Goal: Task Accomplishment & Management: Use online tool/utility

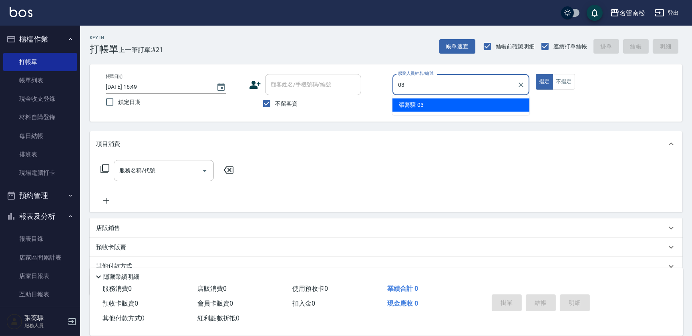
type input "張蕎驛-03"
type button "true"
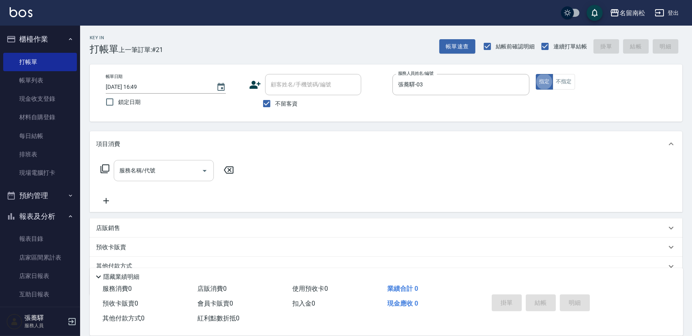
click at [144, 161] on div "服務名稱/代號" at bounding box center [164, 170] width 100 height 21
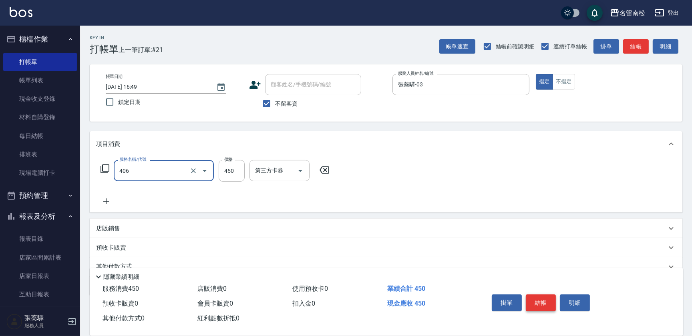
type input "剪髮(450)(406)"
click at [542, 301] on button "結帳" at bounding box center [541, 303] width 30 height 17
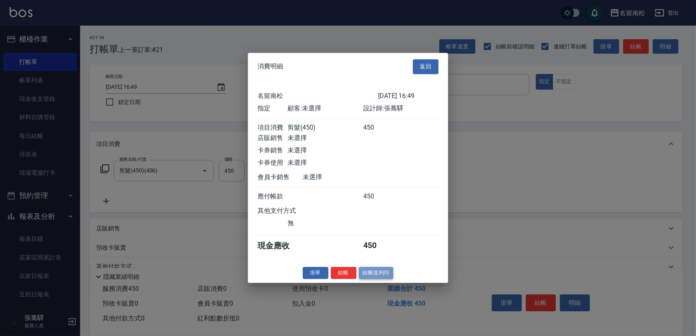
click at [375, 277] on button "結帳並列印" at bounding box center [376, 273] width 35 height 12
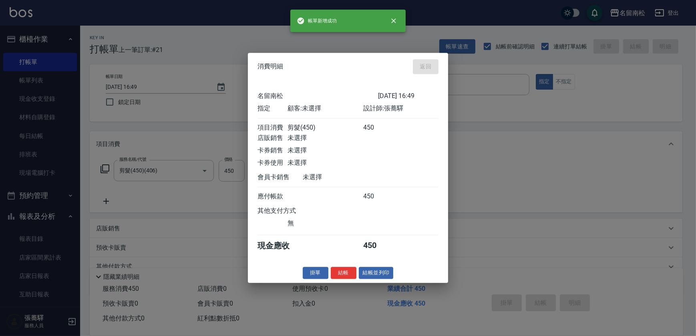
type input "[DATE] 18:00"
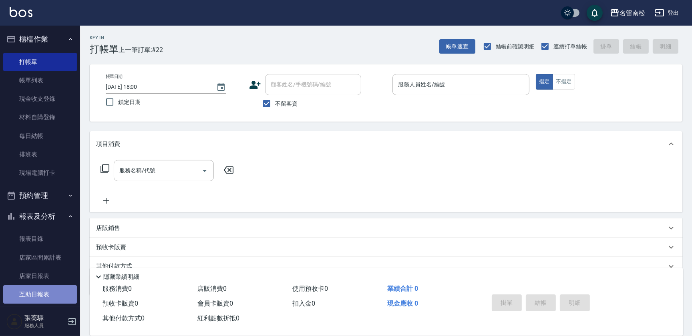
click at [50, 295] on link "互助日報表" at bounding box center [40, 294] width 74 height 18
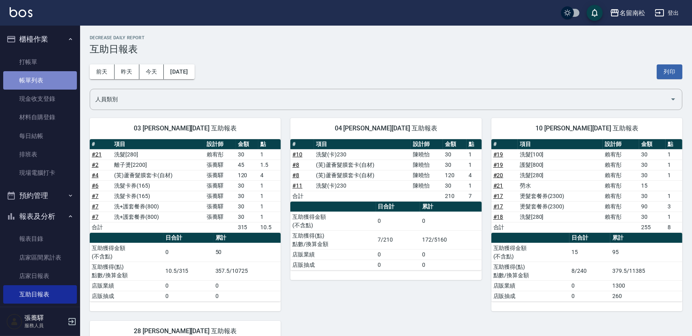
click at [48, 87] on link "帳單列表" at bounding box center [40, 80] width 74 height 18
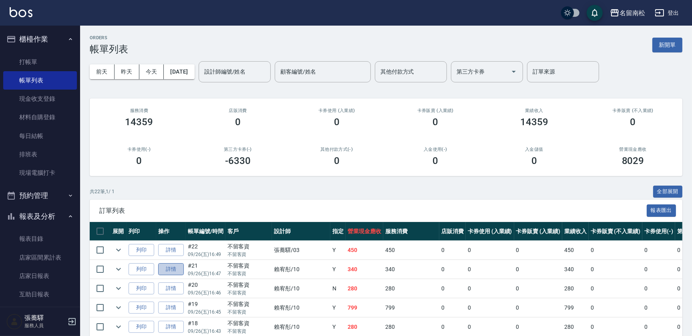
click at [172, 269] on link "詳情" at bounding box center [171, 269] width 26 height 12
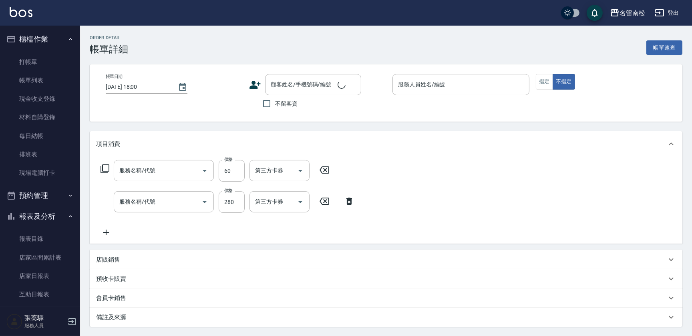
type input "[DATE] 16:47"
checkbox input "true"
type input "賴宥彤-10"
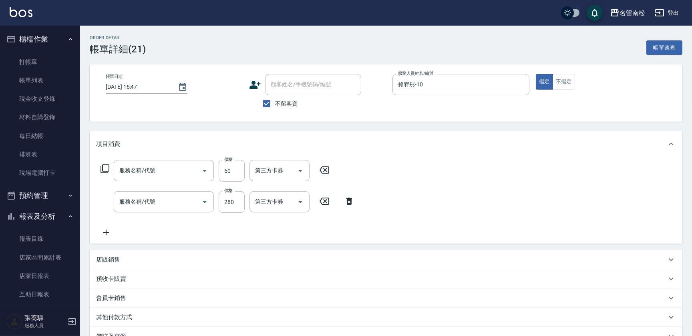
type input "勞水(805)"
type input "洗髮[280](202)"
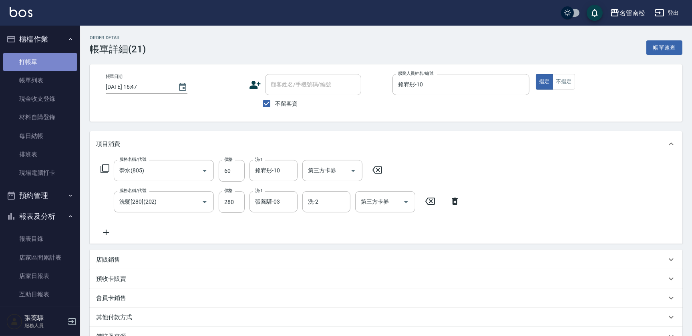
click at [60, 65] on link "打帳單" at bounding box center [40, 62] width 74 height 18
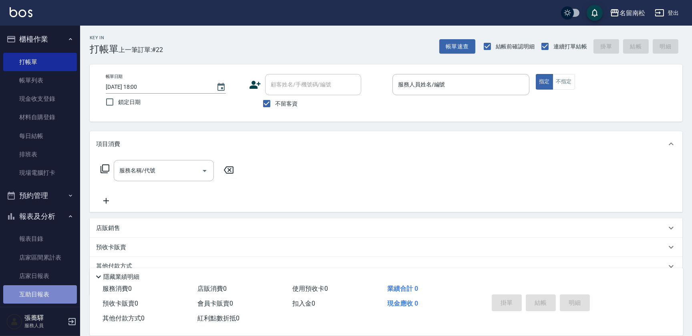
click at [51, 292] on link "互助日報表" at bounding box center [40, 294] width 74 height 18
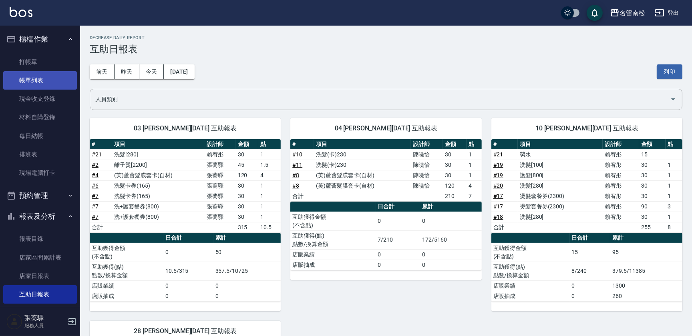
click at [59, 74] on link "帳單列表" at bounding box center [40, 80] width 74 height 18
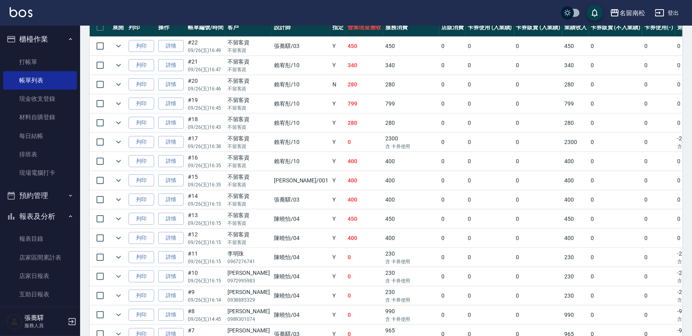
scroll to position [274, 0]
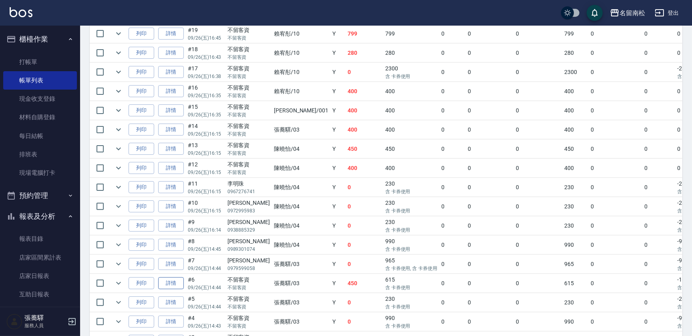
click at [175, 281] on link "詳情" at bounding box center [171, 283] width 26 height 12
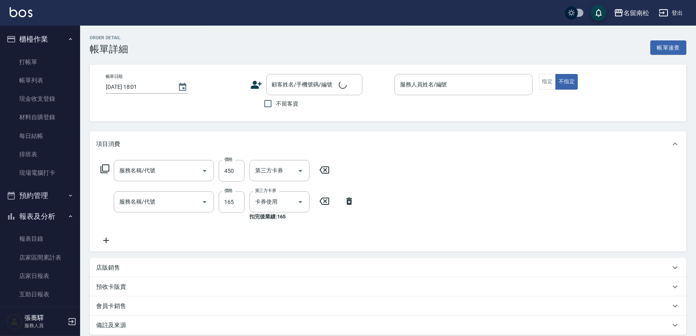
type input "[DATE] 14:44"
checkbox input "true"
type input "張蕎驛-03"
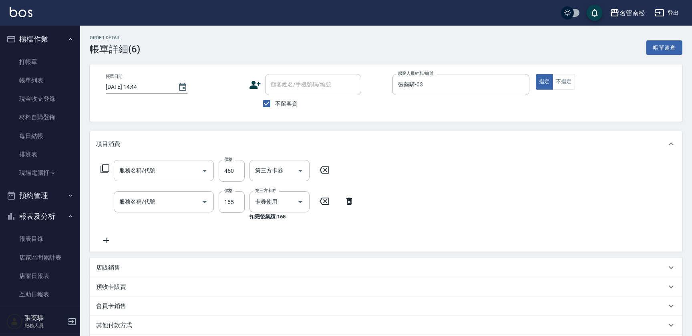
type input "護髮[450](601)"
type input "洗髮卡券(165)(220)"
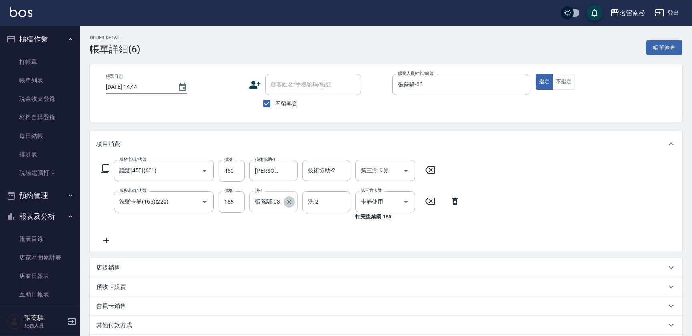
click at [292, 201] on icon "Clear" at bounding box center [289, 202] width 8 height 8
type input "[PERSON_NAME]04"
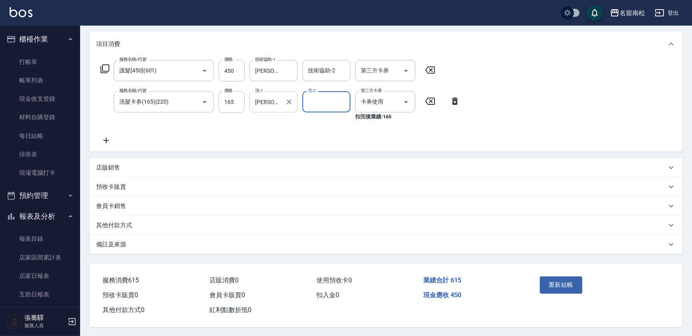
scroll to position [103, 0]
click at [552, 280] on button "重新結帳" at bounding box center [561, 284] width 42 height 17
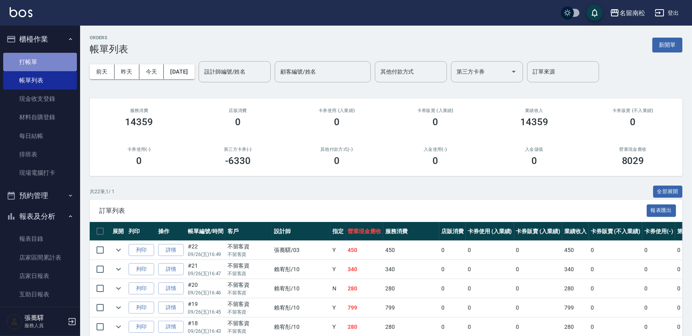
click at [42, 57] on link "打帳單" at bounding box center [40, 62] width 74 height 18
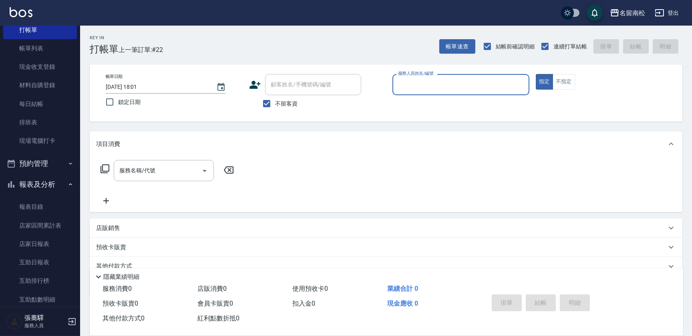
scroll to position [40, 0]
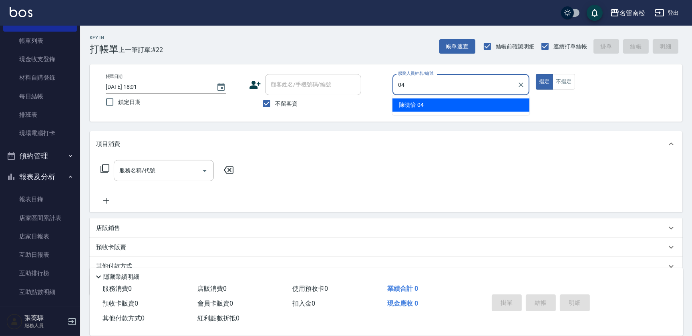
type input "[PERSON_NAME]04"
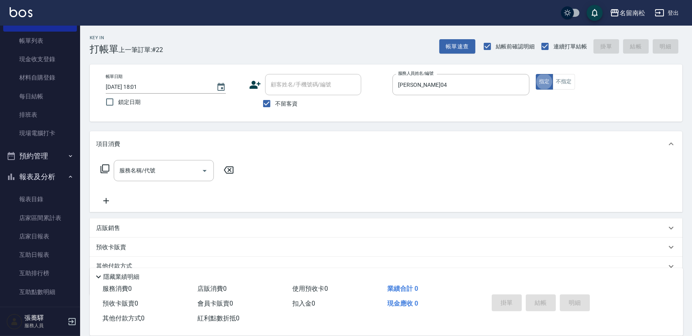
type button "true"
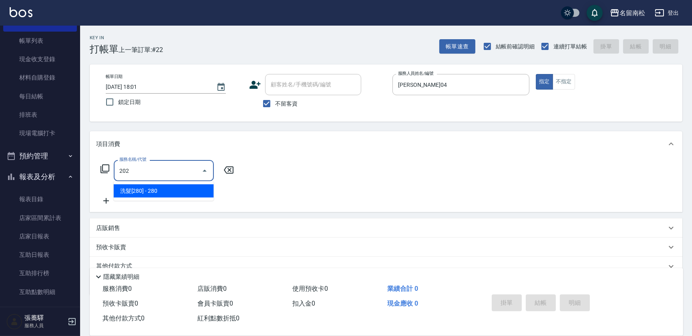
type input "洗髮[280](202)"
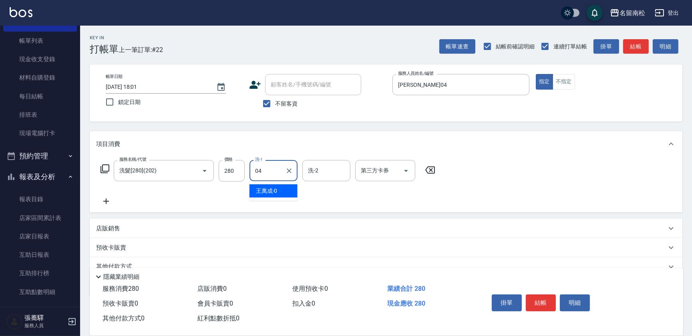
type input "[PERSON_NAME]04"
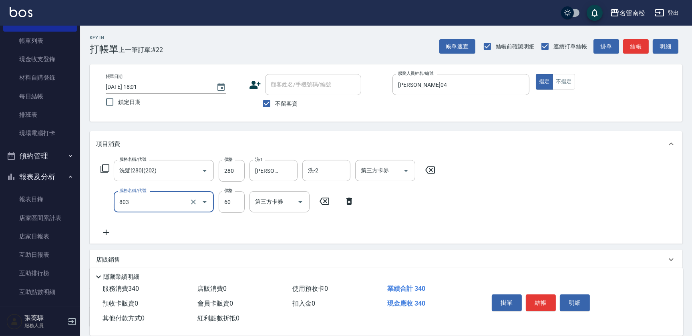
type input "吹捲(803)"
type input "100"
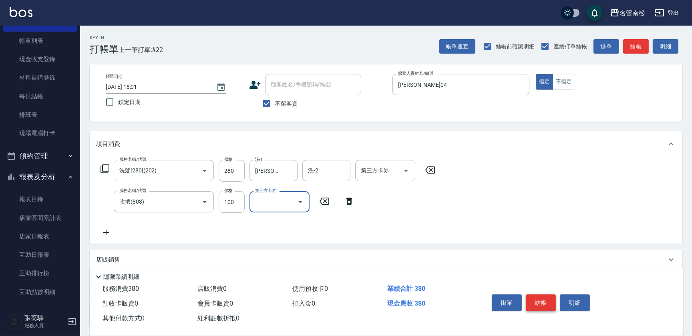
click at [544, 297] on button "結帳" at bounding box center [541, 303] width 30 height 17
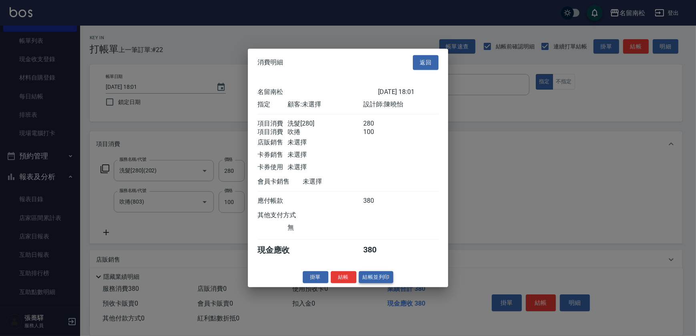
click at [372, 283] on button "結帳並列印" at bounding box center [376, 277] width 35 height 12
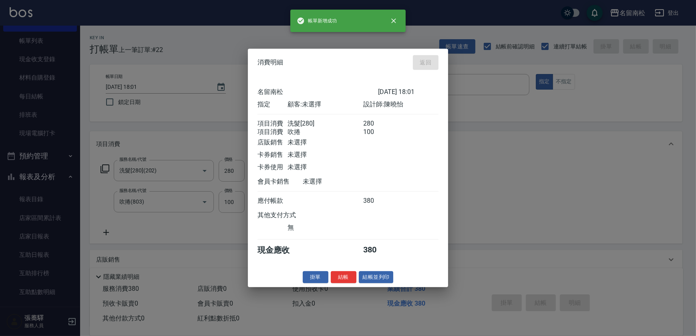
type input "[DATE] 18:06"
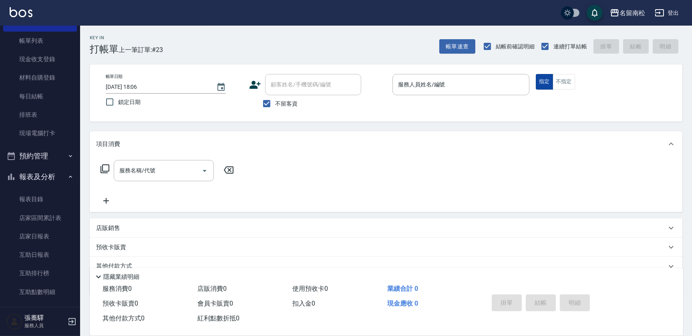
drag, startPoint x: 562, startPoint y: 78, endPoint x: 552, endPoint y: 80, distance: 10.2
click at [562, 78] on button "不指定" at bounding box center [563, 82] width 22 height 16
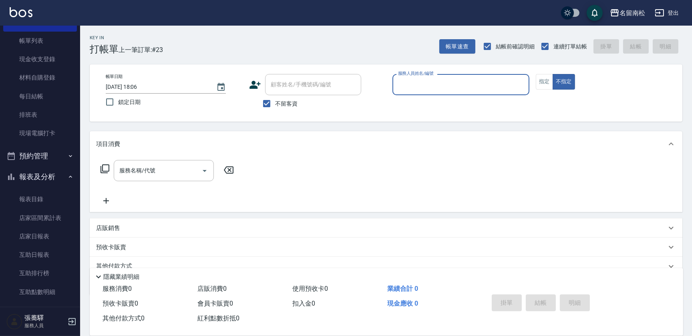
click at [468, 81] on input "服務人員姓名/編號" at bounding box center [461, 85] width 130 height 14
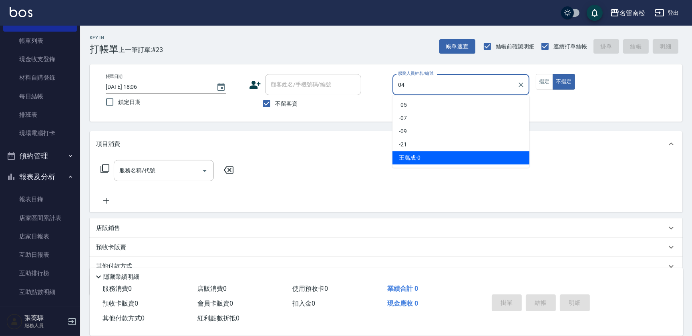
type input "[PERSON_NAME]04"
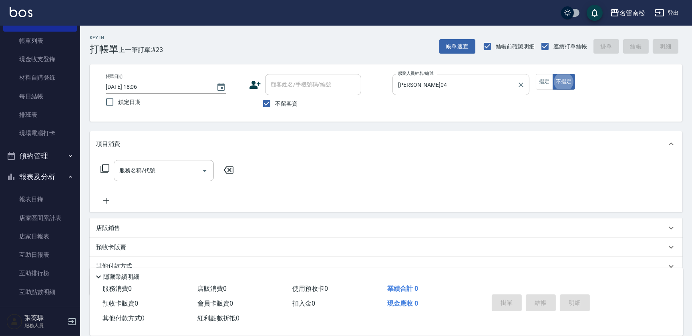
type button "false"
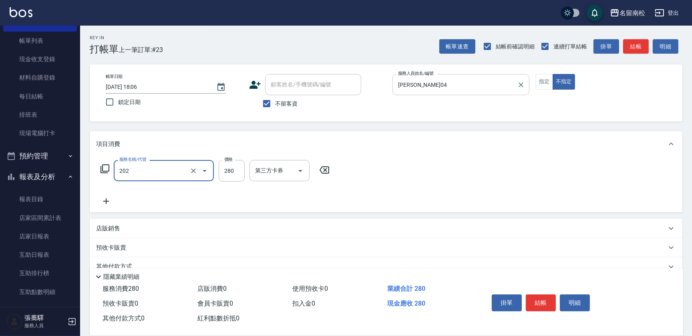
type input "洗髮[280](202)"
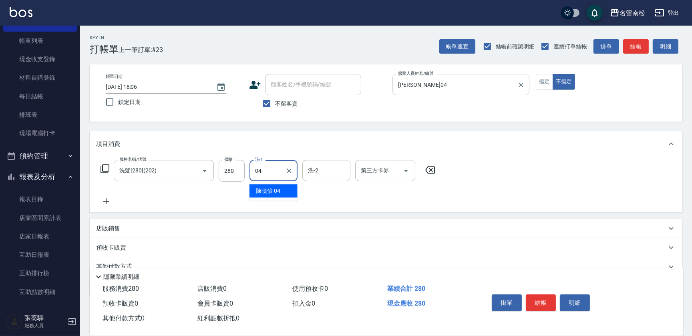
type input "[PERSON_NAME]04"
click at [551, 304] on button "結帳" at bounding box center [541, 303] width 30 height 17
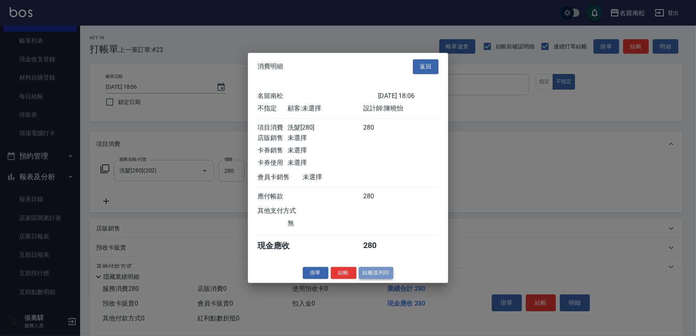
click at [384, 276] on button "結帳並列印" at bounding box center [376, 273] width 35 height 12
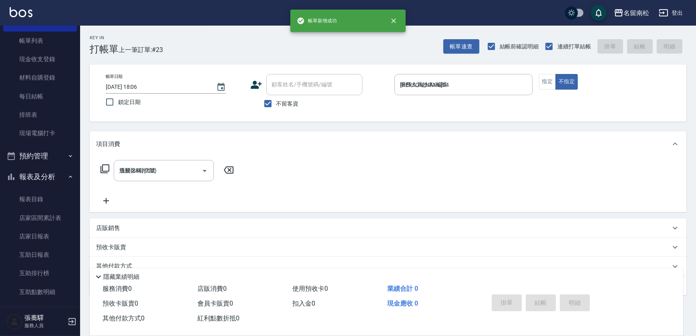
type input "[DATE] 18:07"
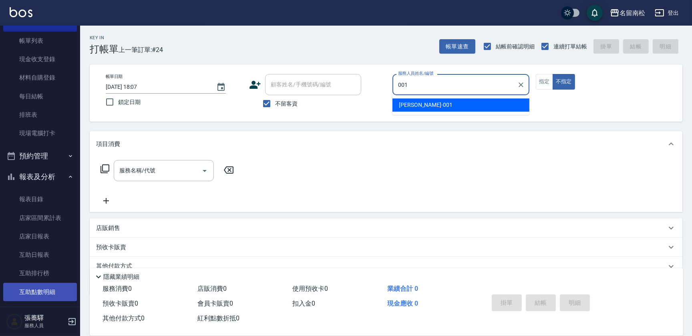
type input "[PERSON_NAME]-001"
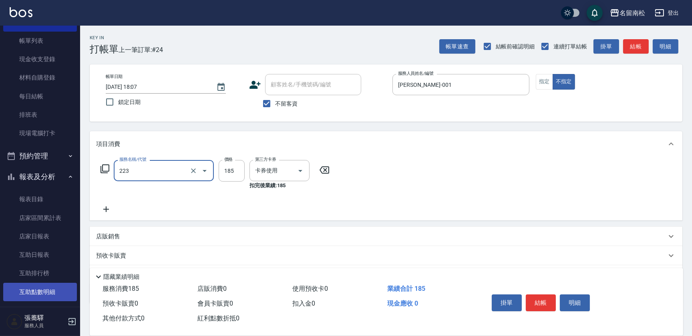
type input "洗髮卡(185)(223)"
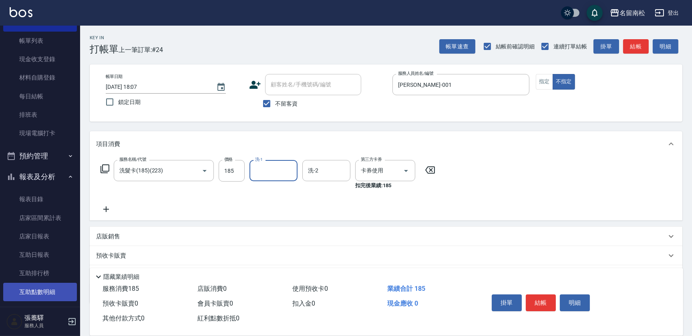
type input "0"
type input "[PERSON_NAME]-001"
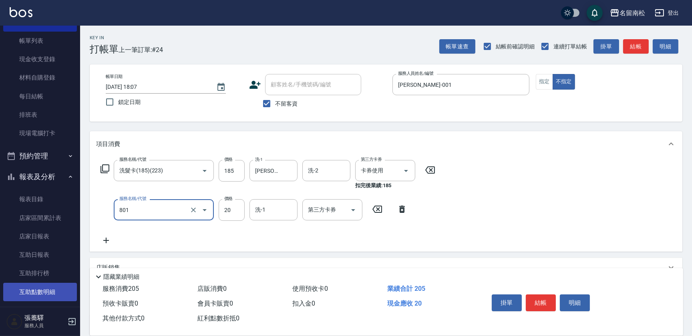
type input "潤絲(801)"
type input "30"
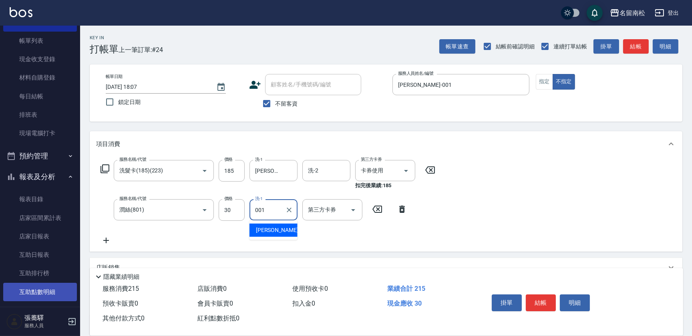
type input "[PERSON_NAME]-001"
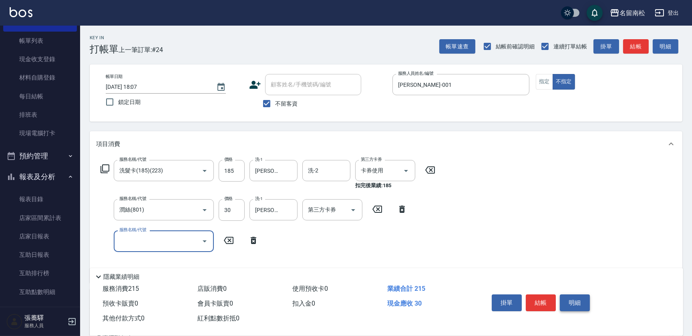
click at [569, 296] on button "明細" at bounding box center [575, 303] width 30 height 17
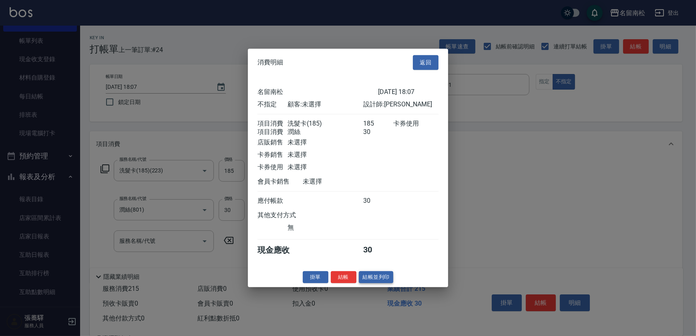
click at [383, 283] on button "結帳並列印" at bounding box center [376, 277] width 35 height 12
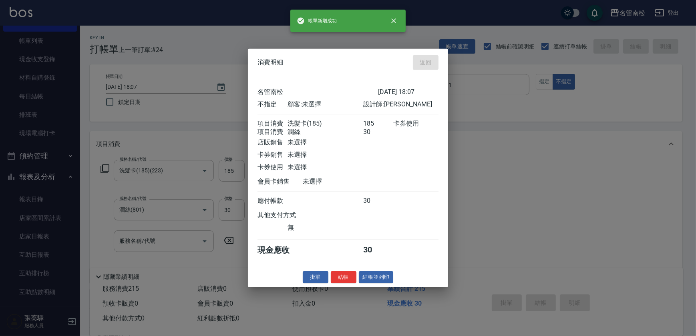
type input "[DATE] 18:09"
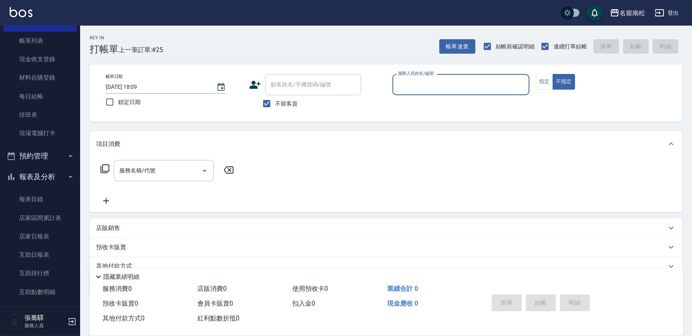
click at [435, 87] on div "服務人員姓名/編號 服務人員姓名/編號" at bounding box center [460, 84] width 137 height 21
type input "[PERSON_NAME]-001"
click at [548, 84] on button "指定" at bounding box center [544, 82] width 17 height 16
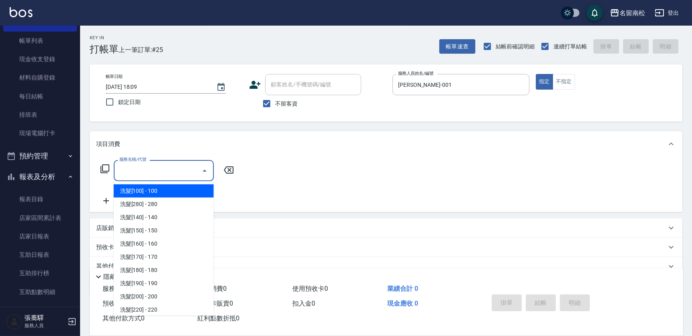
click at [122, 168] on input "服務名稱/代號" at bounding box center [157, 171] width 81 height 14
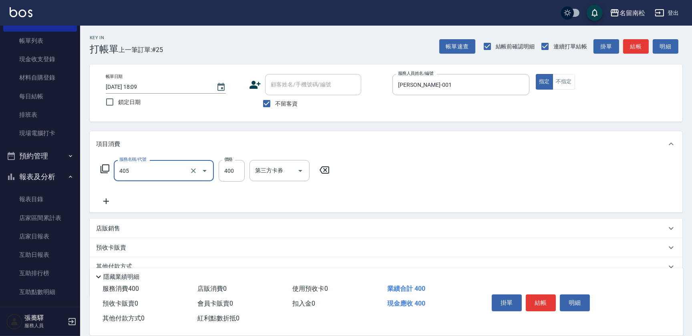
type input "剪髮(400)(405)"
type input "500"
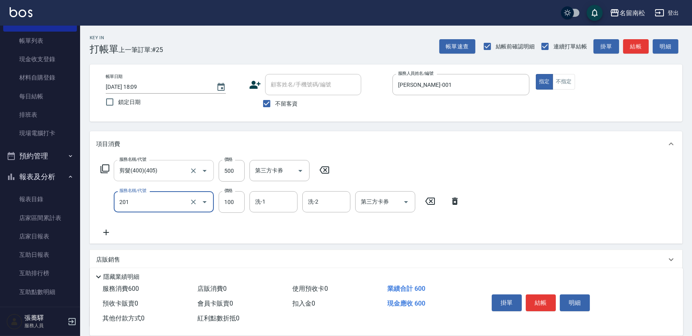
type input "洗髮[100](201)"
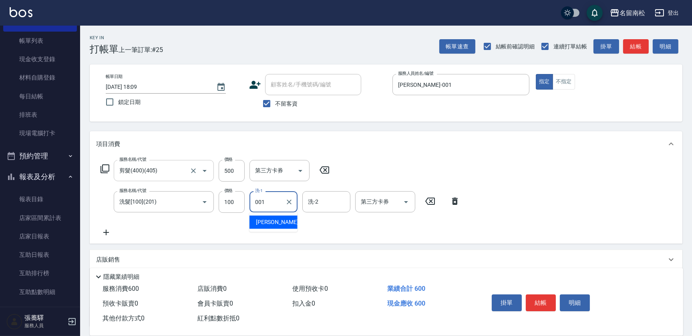
type input "[PERSON_NAME]-001"
click at [572, 297] on button "明細" at bounding box center [575, 303] width 30 height 17
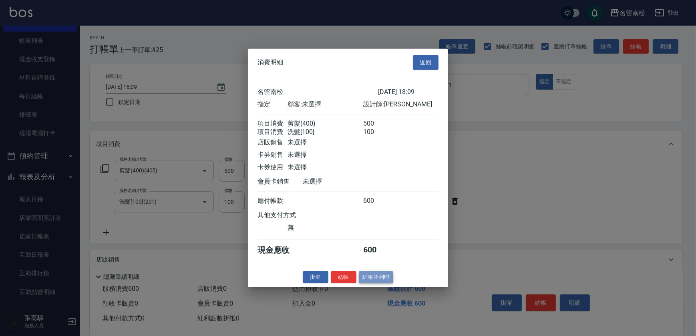
click at [382, 279] on button "結帳並列印" at bounding box center [376, 277] width 35 height 12
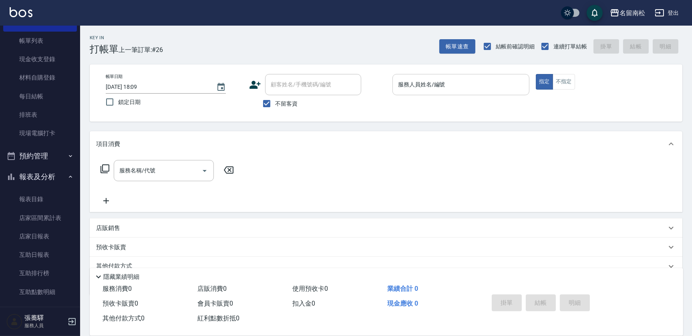
click at [454, 84] on input "服務人員姓名/編號" at bounding box center [461, 85] width 130 height 14
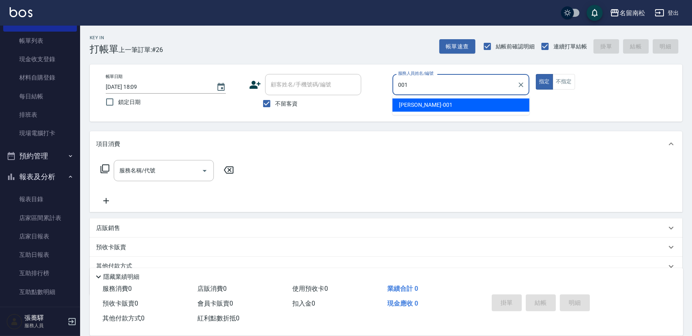
type input "[PERSON_NAME]-001"
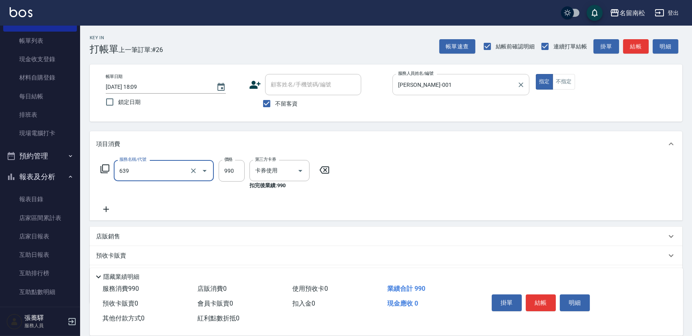
type input "(芙)蘆薈髮膜套卡(自材)(639)"
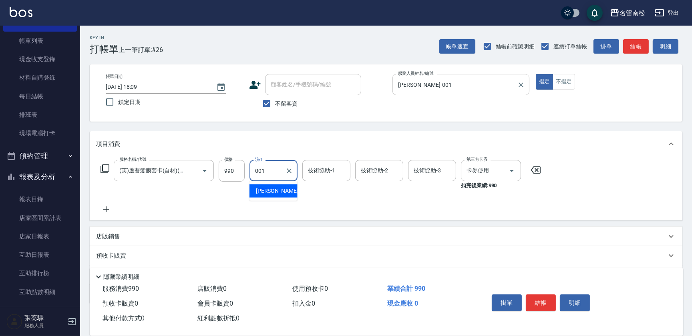
type input "[PERSON_NAME]-001"
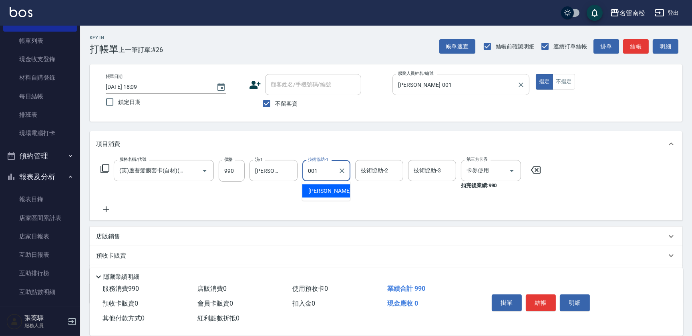
type input "[PERSON_NAME]-001"
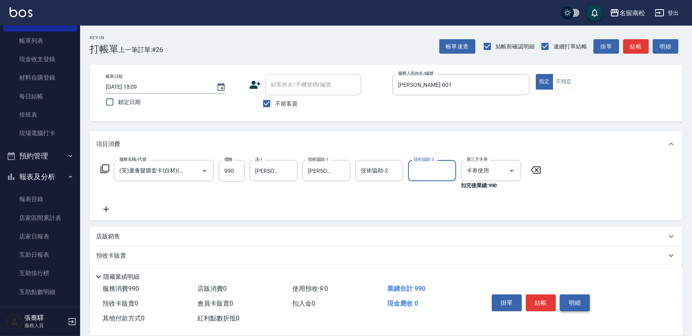
click at [576, 300] on button "明細" at bounding box center [575, 303] width 30 height 17
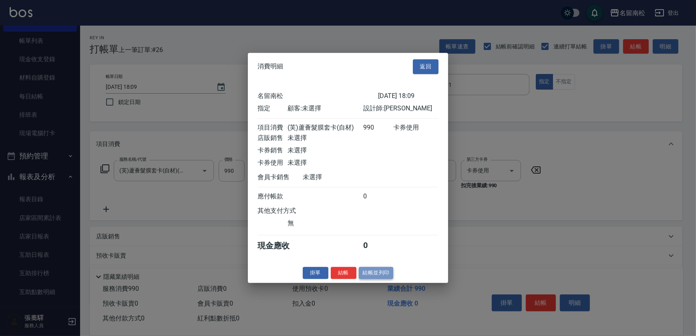
click at [390, 279] on button "結帳並列印" at bounding box center [376, 273] width 35 height 12
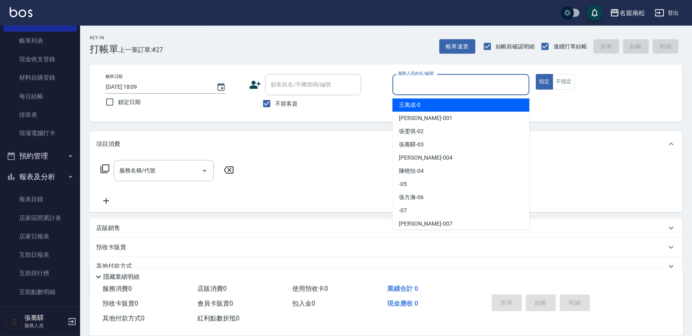
click at [501, 90] on input "服務人員姓名/編號" at bounding box center [461, 85] width 130 height 14
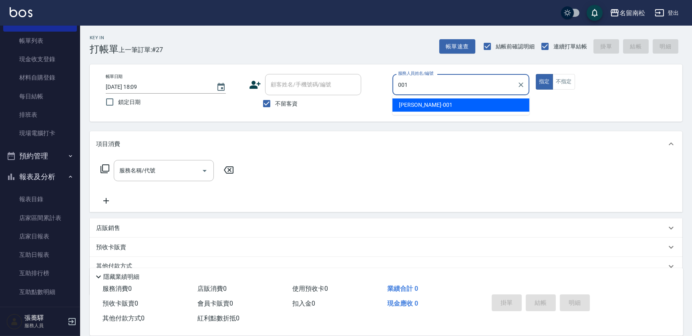
type input "[PERSON_NAME]-001"
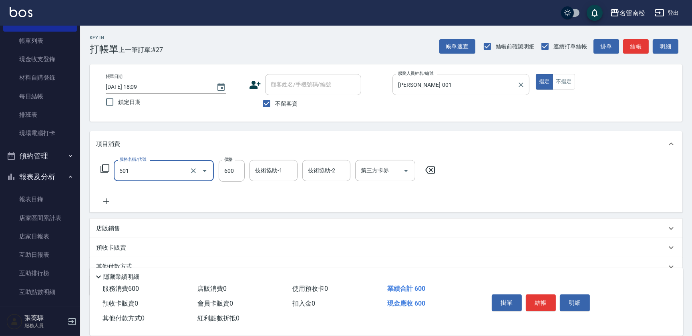
type input "自備染髮[600](501)"
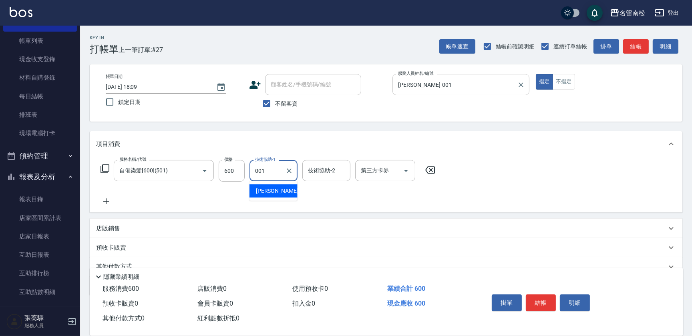
type input "[PERSON_NAME]-001"
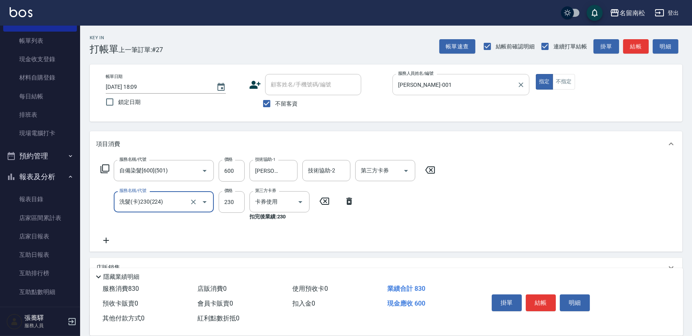
type input "洗髮(卡)230(224)"
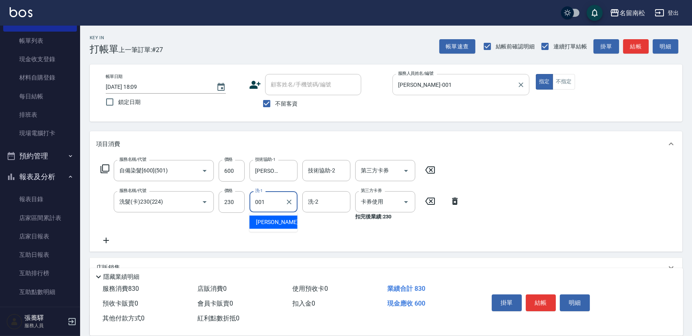
type input "[PERSON_NAME]-001"
drag, startPoint x: 239, startPoint y: 168, endPoint x: 209, endPoint y: 176, distance: 31.5
click at [209, 176] on div "服務名稱/代號 自備染髮[600](501) 服務名稱/代號 價格 600 價格 技術協助-1 林正雪-001 技術協助-1 技術協助-2 技術協助-2 第三…" at bounding box center [268, 171] width 344 height 22
type input "800"
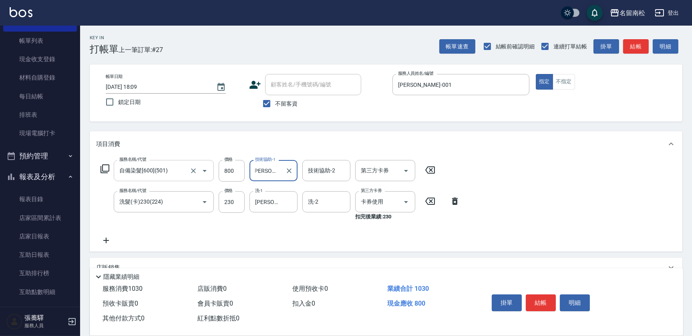
scroll to position [0, 0]
click at [572, 302] on button "明細" at bounding box center [575, 303] width 30 height 17
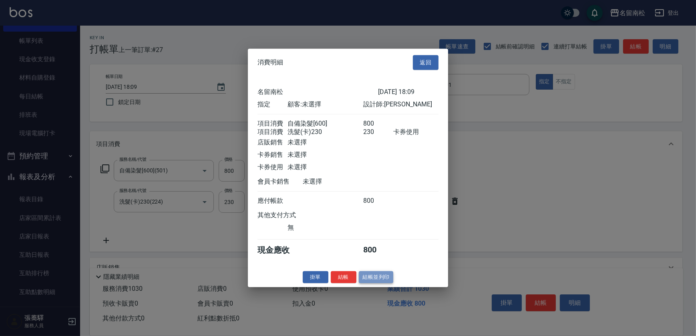
click at [370, 282] on button "結帳並列印" at bounding box center [376, 277] width 35 height 12
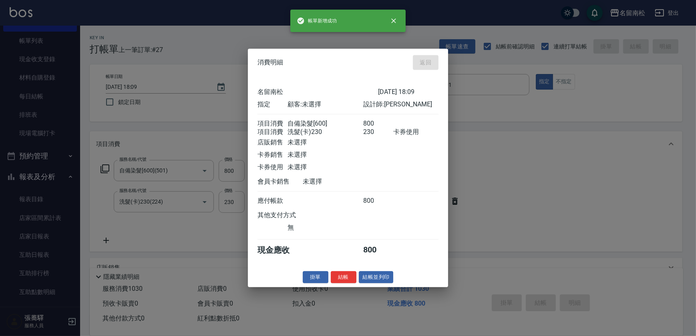
type input "[DATE] 18:10"
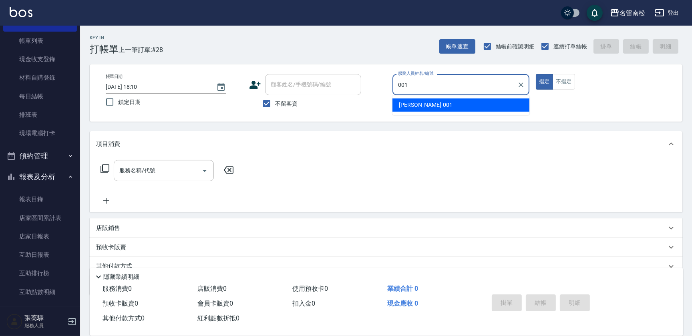
type input "[PERSON_NAME]-001"
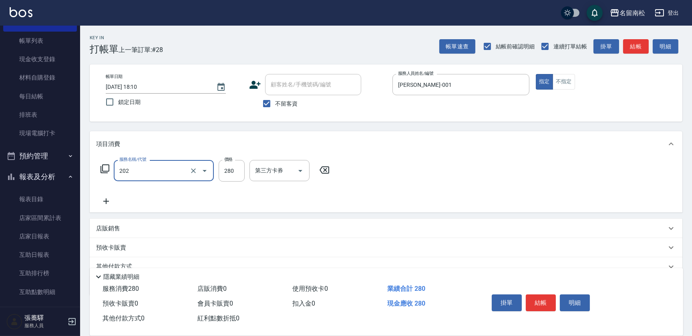
type input "洗髮[280](202)"
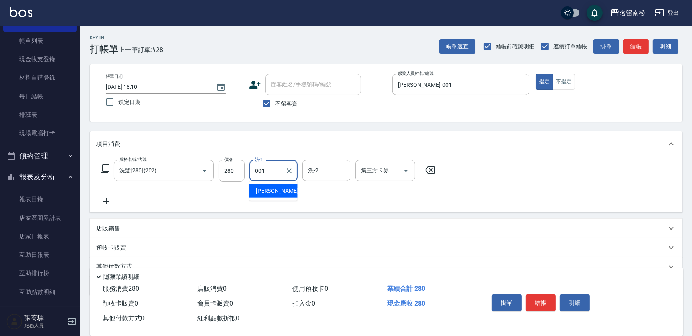
type input "[PERSON_NAME]-001"
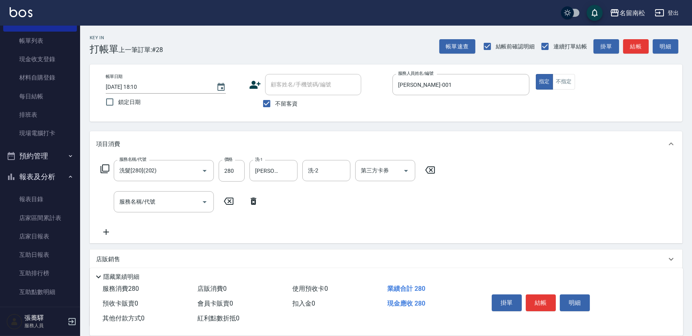
click at [253, 203] on icon at bounding box center [254, 201] width 6 height 7
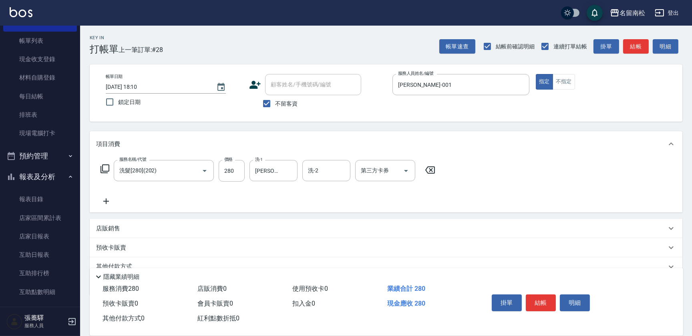
click at [108, 167] on icon at bounding box center [105, 169] width 10 height 10
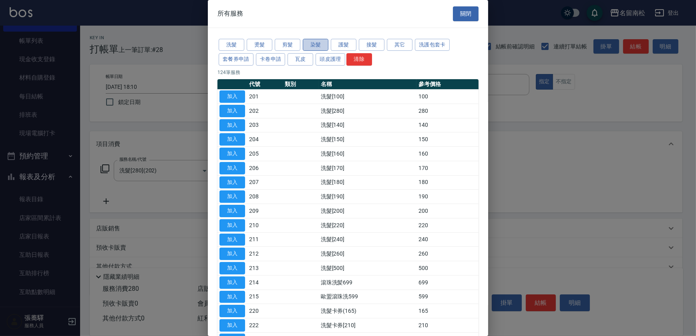
click at [318, 41] on button "染髮" at bounding box center [316, 45] width 26 height 12
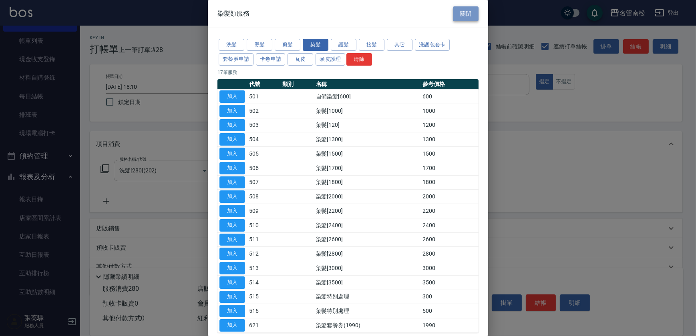
click at [453, 10] on button "關閉" at bounding box center [466, 13] width 26 height 15
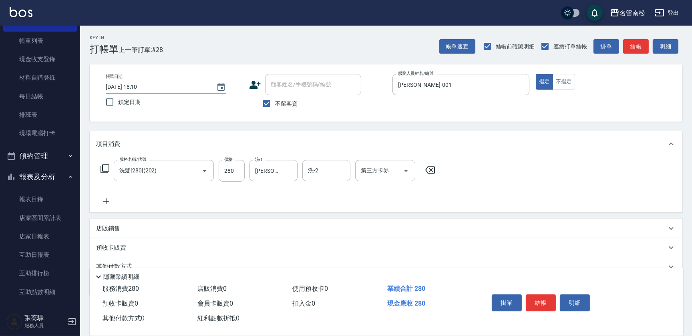
click at [109, 200] on icon at bounding box center [106, 202] width 20 height 10
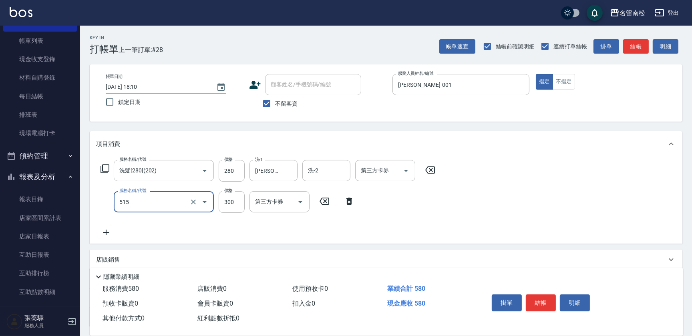
type input "染髮特別處理(515)"
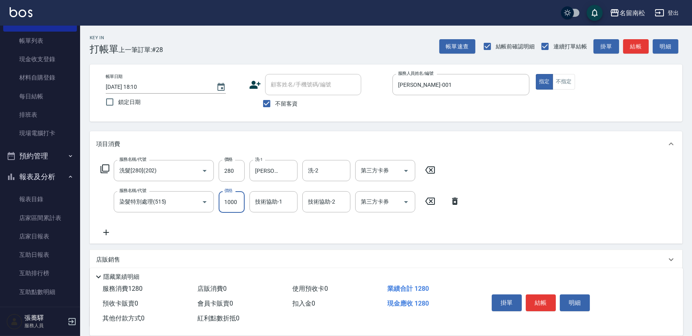
type input "1000"
type input "[PERSON_NAME]-001"
click at [565, 295] on button "明細" at bounding box center [575, 303] width 30 height 17
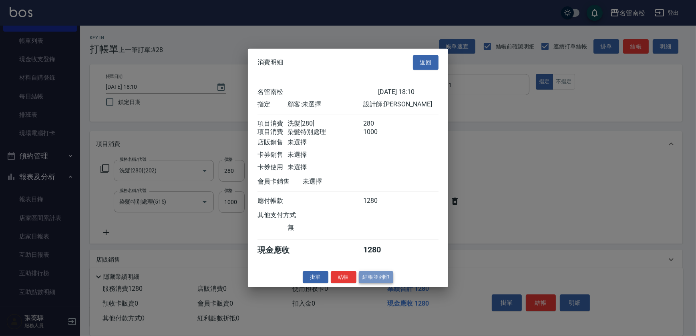
click at [368, 283] on button "結帳並列印" at bounding box center [376, 277] width 35 height 12
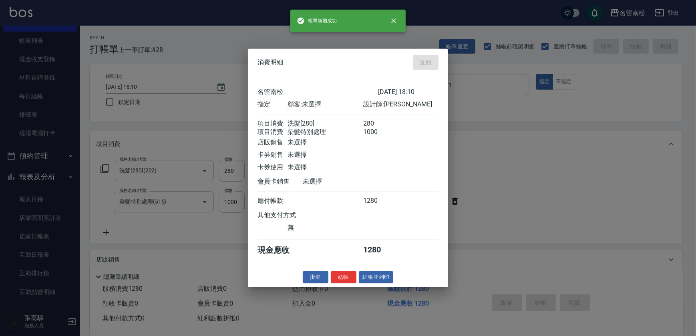
type input "[DATE] 18:11"
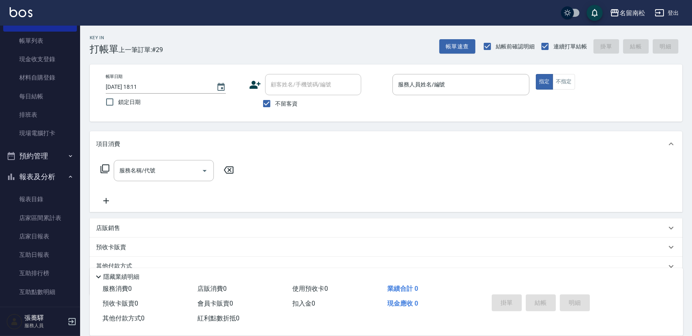
drag, startPoint x: 56, startPoint y: 42, endPoint x: 164, endPoint y: 210, distance: 199.3
click at [56, 42] on link "帳單列表" at bounding box center [40, 41] width 74 height 18
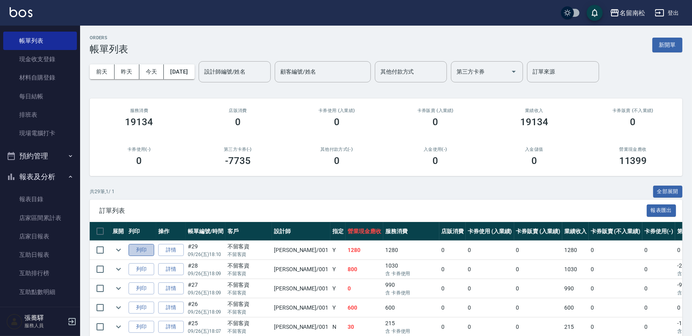
click at [142, 247] on button "列印" at bounding box center [142, 250] width 26 height 12
click at [54, 36] on link "帳單列表" at bounding box center [40, 41] width 74 height 18
click at [62, 43] on link "帳單列表" at bounding box center [40, 41] width 74 height 18
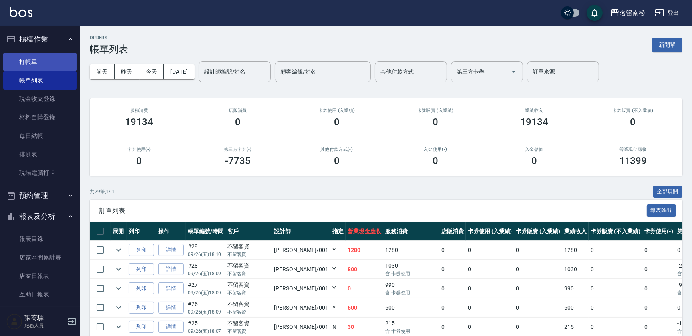
click at [43, 60] on link "打帳單" at bounding box center [40, 62] width 74 height 18
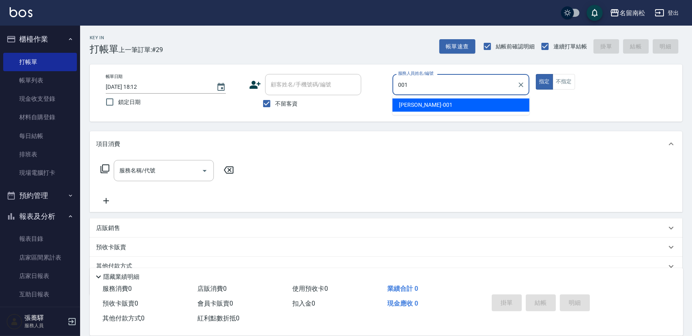
type input "[PERSON_NAME]-001"
type button "true"
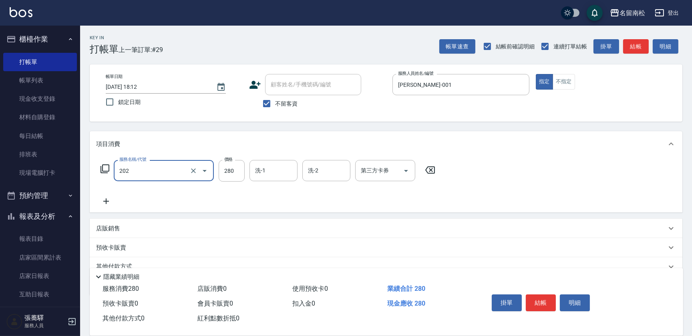
type input "洗髮[280](202)"
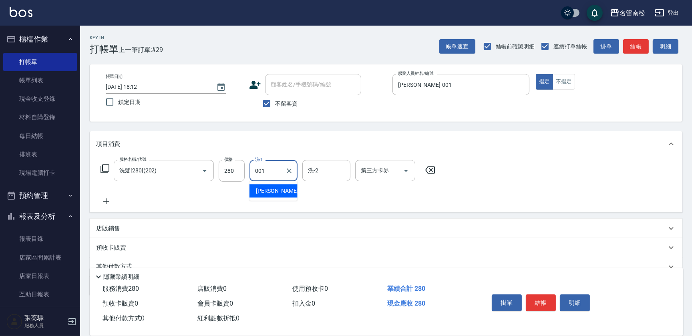
type input "[PERSON_NAME]-001"
click at [578, 299] on button "明細" at bounding box center [575, 303] width 30 height 17
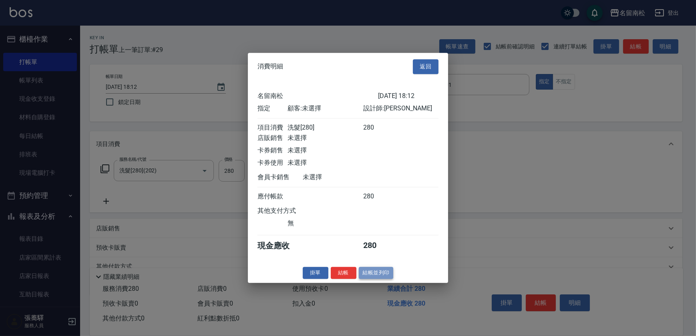
click at [363, 273] on button "結帳並列印" at bounding box center [376, 273] width 35 height 12
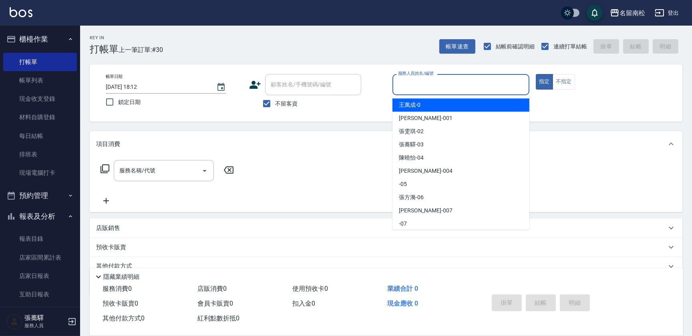
click at [438, 80] on input "服務人員姓名/編號" at bounding box center [461, 85] width 130 height 14
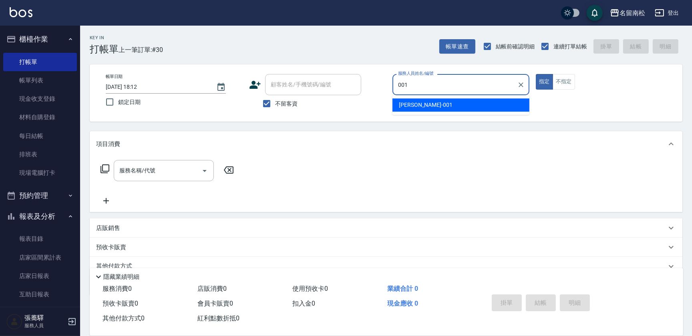
type input "[PERSON_NAME]-001"
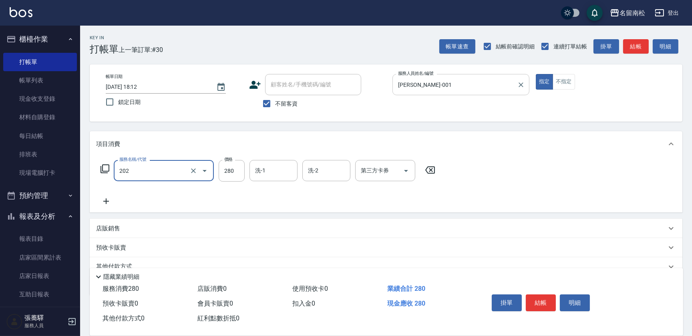
type input "洗髮[280](202)"
type input "0001"
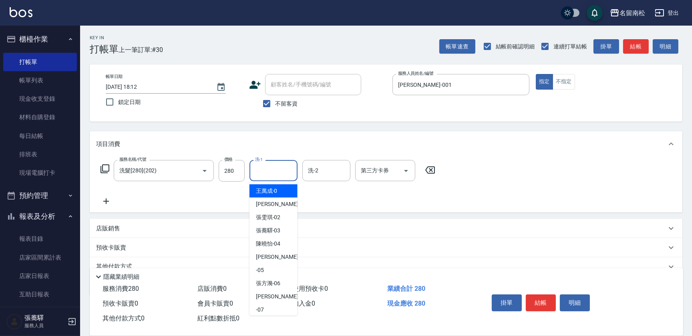
click at [257, 167] on input "洗-1" at bounding box center [273, 171] width 41 height 14
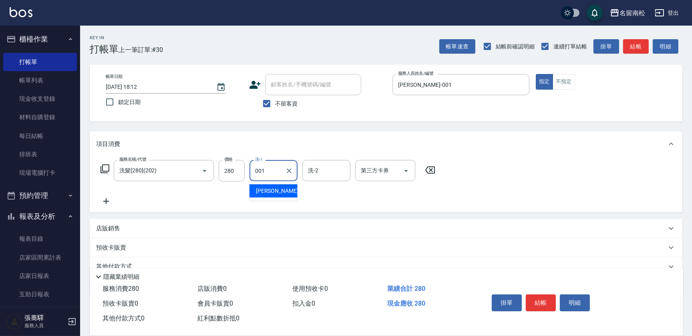
type input "[PERSON_NAME]-001"
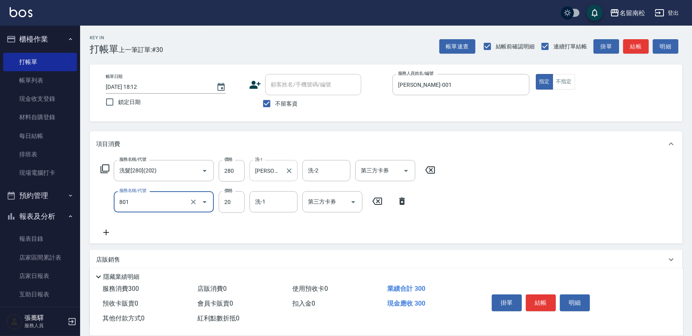
type input "潤絲(801)"
click at [220, 198] on input "20" at bounding box center [232, 202] width 26 height 22
type input "30"
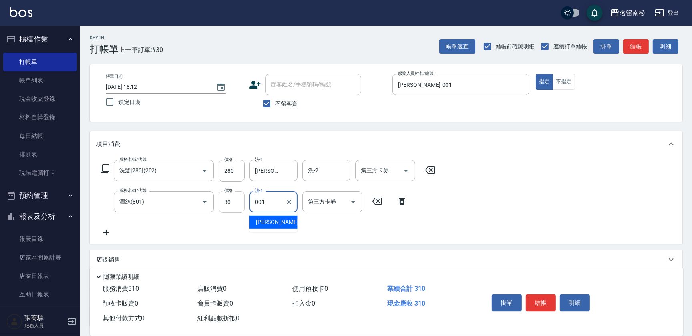
type input "[PERSON_NAME]-001"
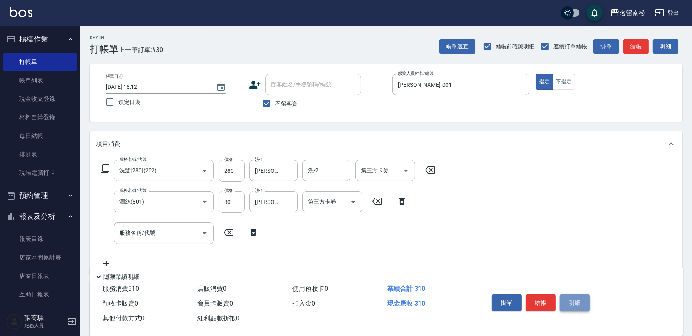
click at [587, 303] on button "明細" at bounding box center [575, 303] width 30 height 17
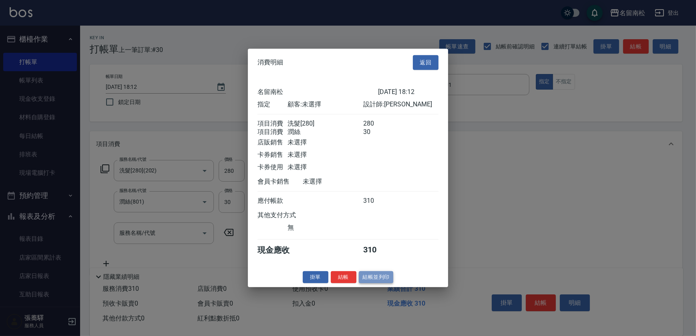
click at [380, 282] on button "結帳並列印" at bounding box center [376, 277] width 35 height 12
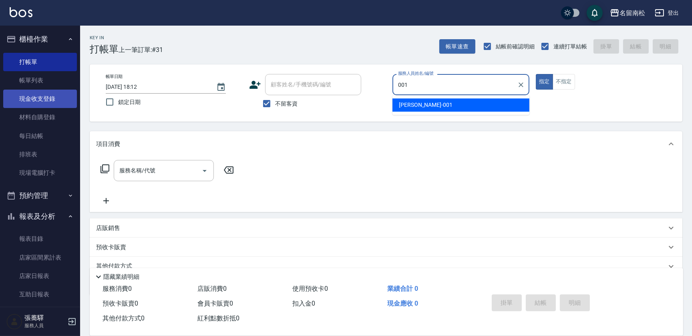
type input "[PERSON_NAME]-001"
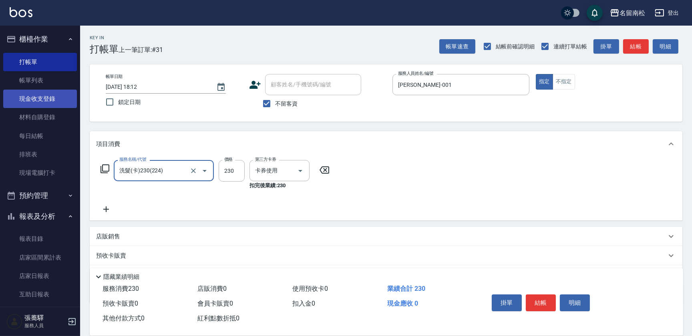
type input "洗髮(卡)230(224)"
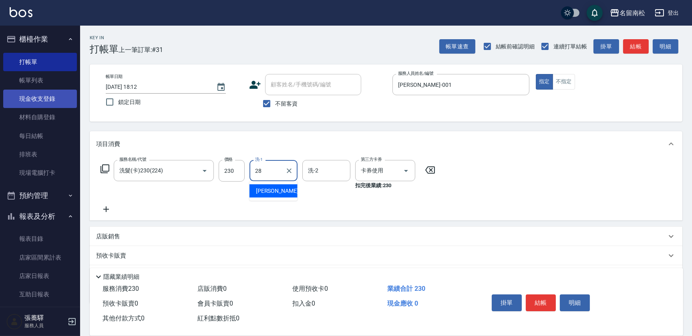
type input "[PERSON_NAME]-28"
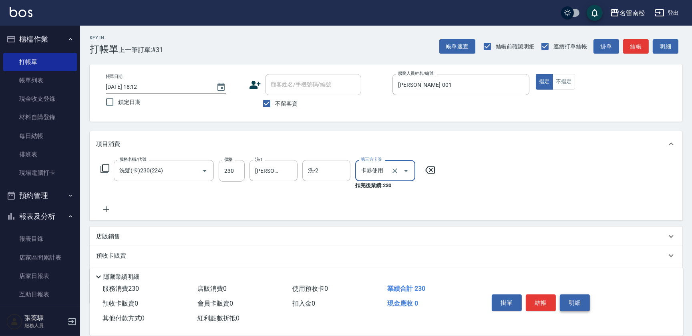
click at [579, 304] on button "明細" at bounding box center [575, 303] width 30 height 17
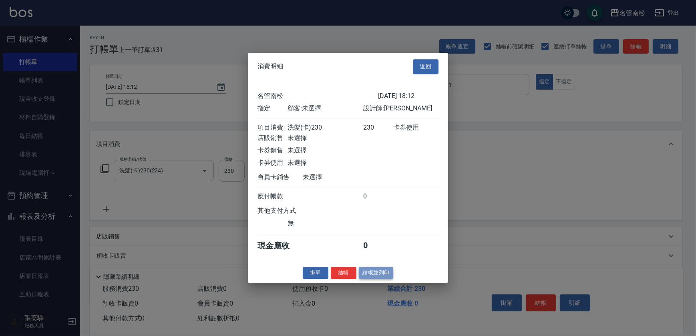
click at [376, 272] on button "結帳並列印" at bounding box center [376, 273] width 35 height 12
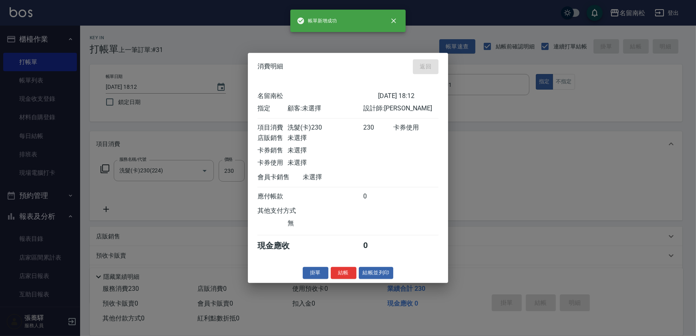
type input "[DATE] 18:13"
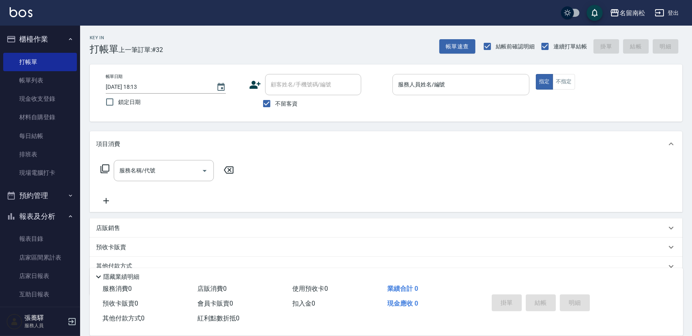
click at [446, 79] on input "服務人員姓名/編號" at bounding box center [461, 85] width 130 height 14
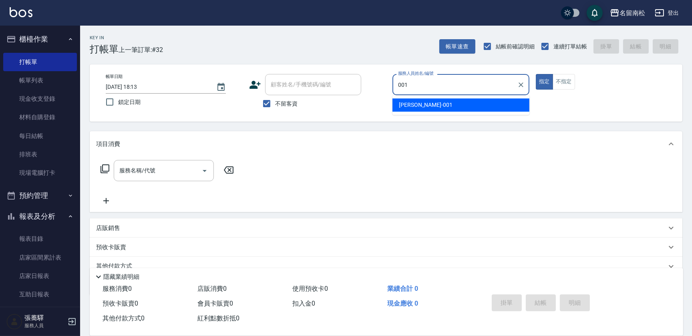
type input "[PERSON_NAME]-001"
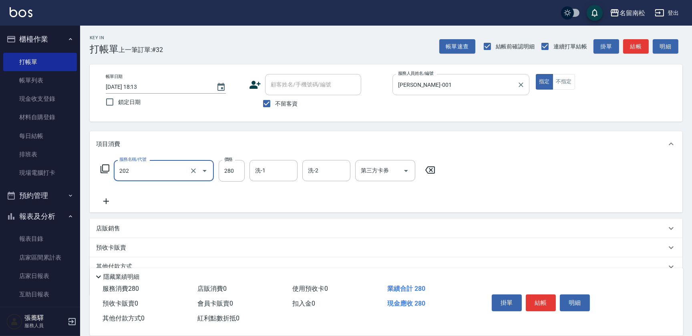
type input "洗髮[280](202)"
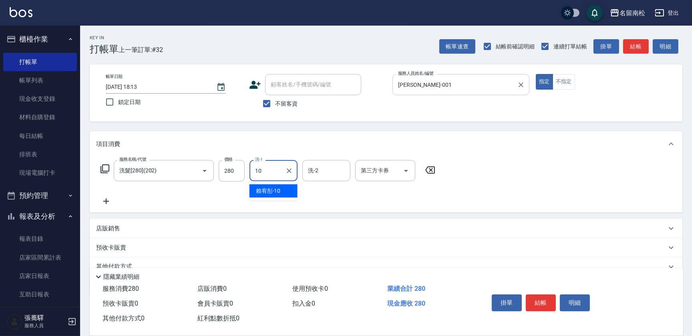
type input "賴宥彤-10"
click at [574, 303] on button "明細" at bounding box center [575, 303] width 30 height 17
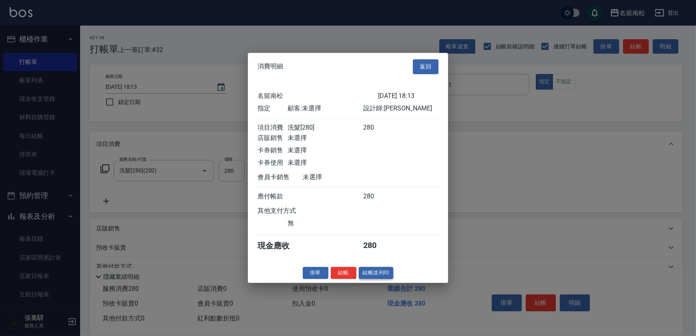
click at [386, 276] on button "結帳並列印" at bounding box center [376, 273] width 35 height 12
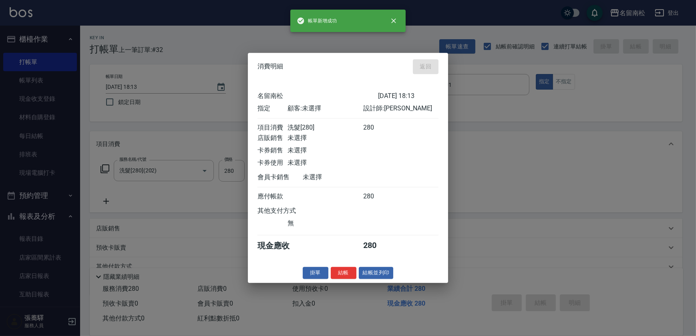
type input "[DATE] 18:14"
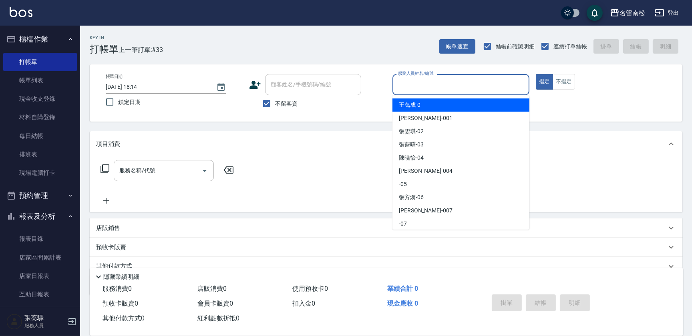
click at [455, 79] on input "服務人員姓名/編號" at bounding box center [461, 85] width 130 height 14
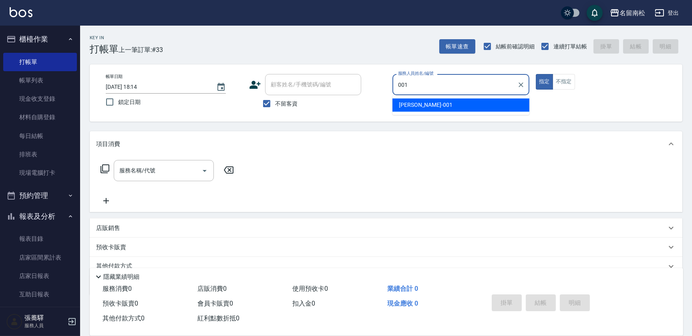
type input "[PERSON_NAME]-001"
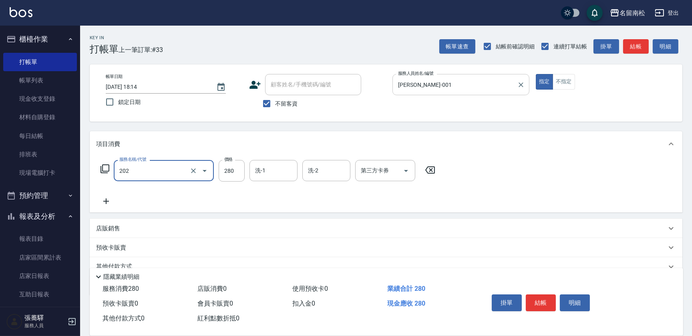
type input "洗髮[280](202)"
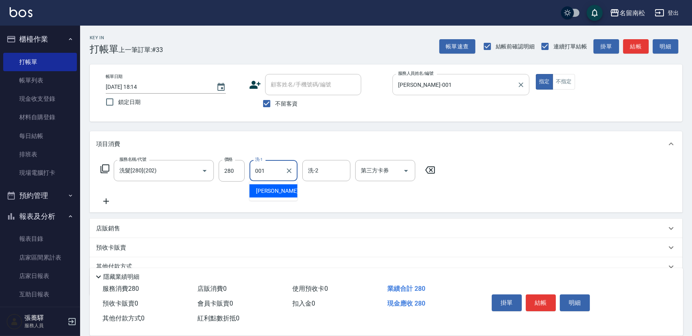
type input "[PERSON_NAME]-001"
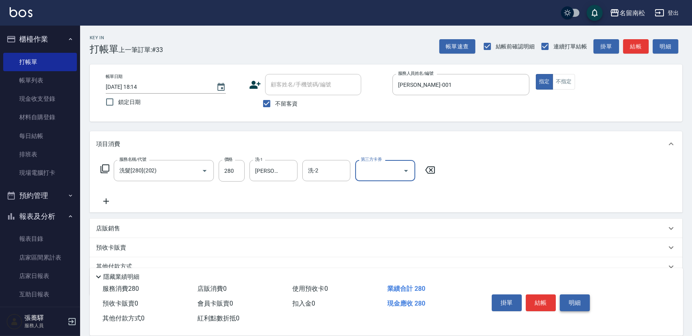
click at [576, 301] on button "明細" at bounding box center [575, 303] width 30 height 17
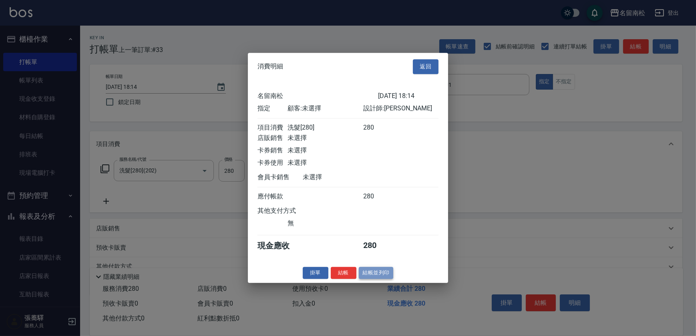
click at [382, 278] on button "結帳並列印" at bounding box center [376, 273] width 35 height 12
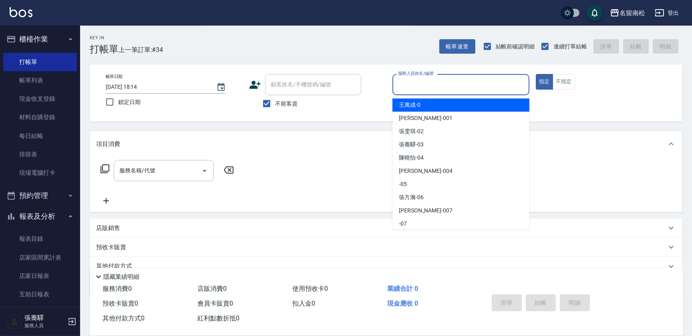
click at [493, 88] on input "服務人員姓名/編號" at bounding box center [461, 85] width 130 height 14
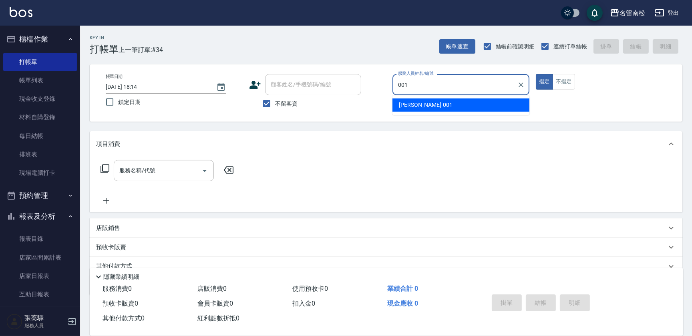
type input "[PERSON_NAME]-001"
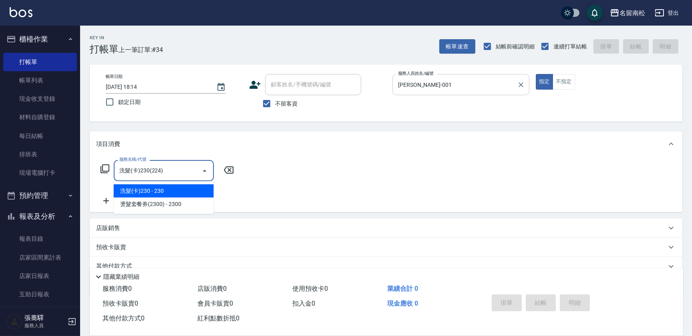
type input "洗髮(卡)230(224)"
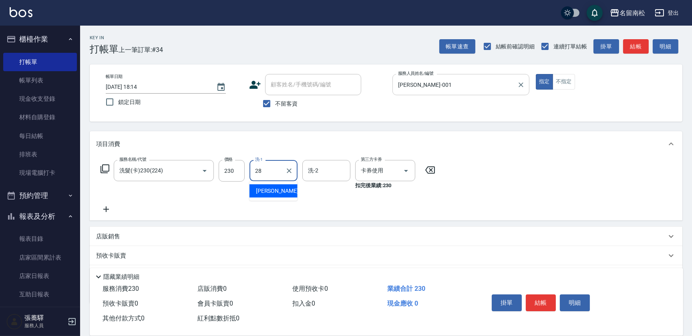
type input "[PERSON_NAME]-28"
click at [572, 299] on button "明細" at bounding box center [575, 303] width 30 height 17
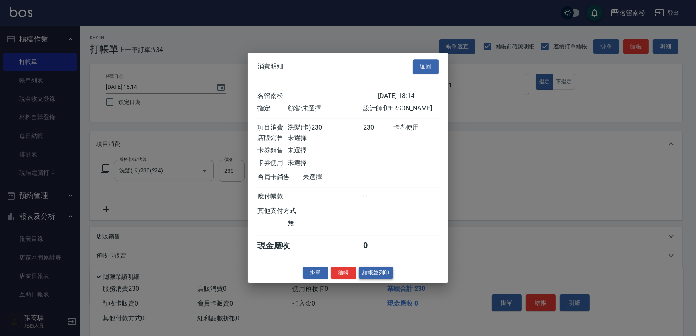
click at [383, 279] on button "結帳並列印" at bounding box center [376, 273] width 35 height 12
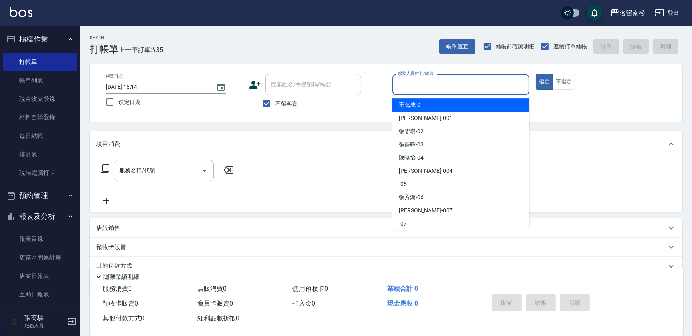
click at [479, 85] on input "服務人員姓名/編號" at bounding box center [461, 85] width 130 height 14
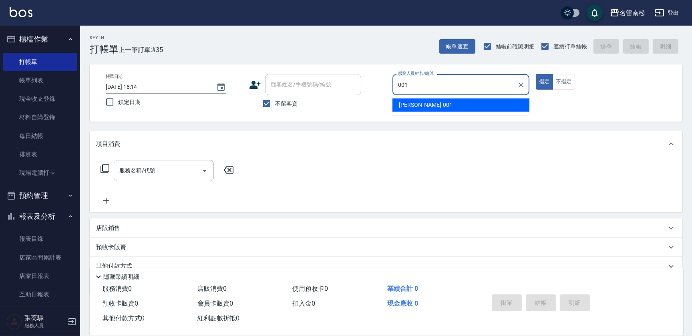
type input "[PERSON_NAME]-001"
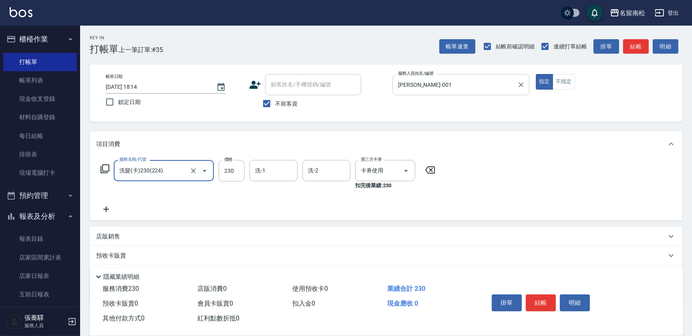
type input "洗髮(卡)230(224)"
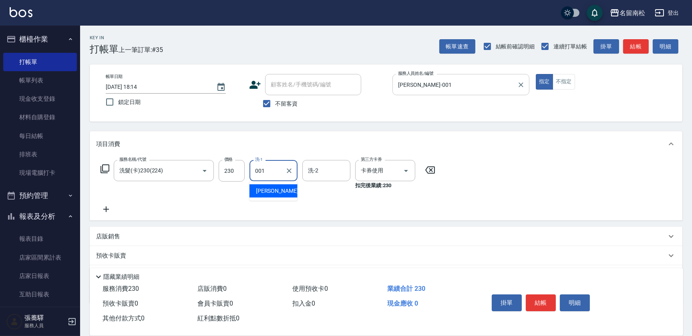
type input "[PERSON_NAME]-001"
click at [366, 196] on div "服務名稱/代號 洗髮(卡)230(224) 服務名稱/代號 價格 230 價格 洗-1 林正雪-001 洗-1 洗-2 洗-2 第三方卡券 卡券使用 第三方卡…" at bounding box center [268, 187] width 344 height 54
click at [431, 170] on icon at bounding box center [430, 170] width 10 height 7
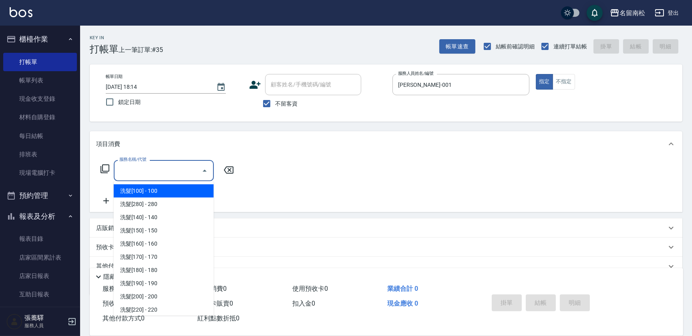
click at [151, 174] on input "服務名稱/代號" at bounding box center [157, 171] width 81 height 14
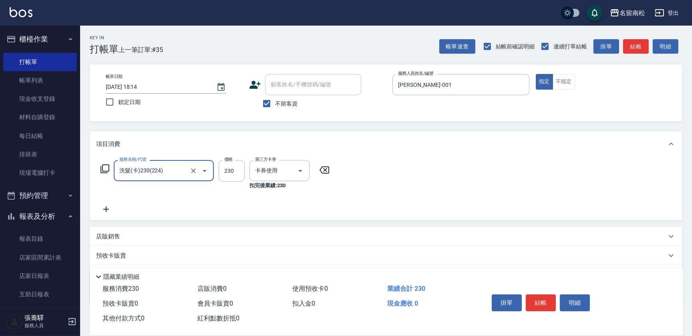
type input "洗髮(卡)230(224)"
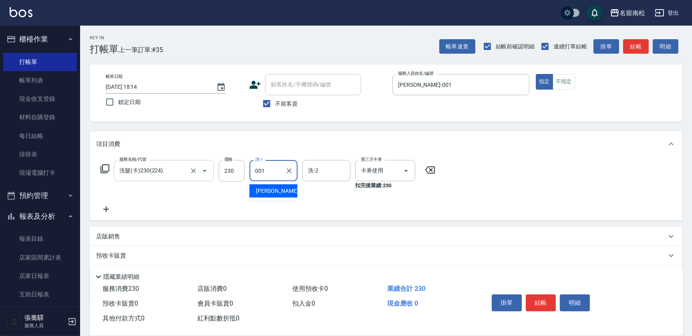
type input "[PERSON_NAME]-001"
click at [572, 303] on button "明細" at bounding box center [575, 303] width 30 height 17
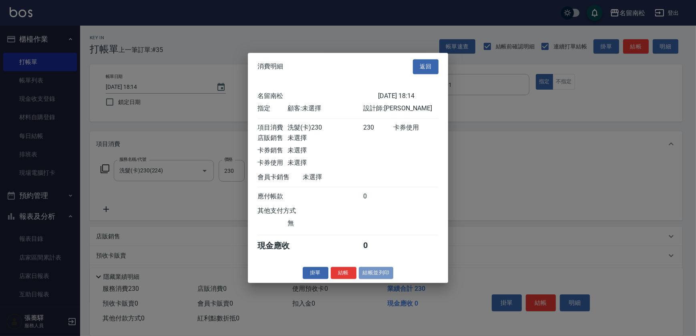
drag, startPoint x: 382, startPoint y: 272, endPoint x: 382, endPoint y: 277, distance: 5.2
click at [382, 277] on button "結帳並列印" at bounding box center [376, 273] width 35 height 12
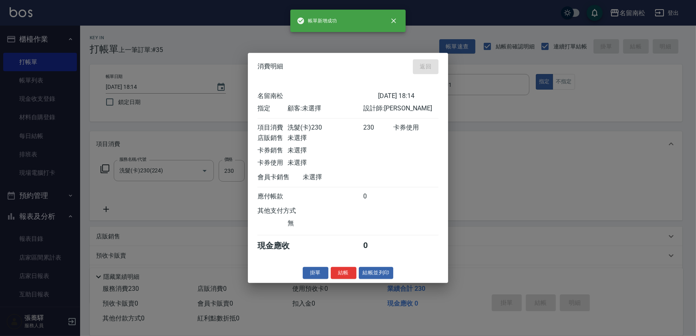
type input "[DATE] 18:15"
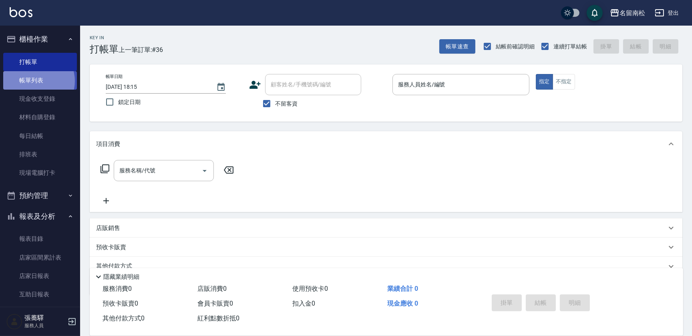
click at [36, 81] on link "帳單列表" at bounding box center [40, 80] width 74 height 18
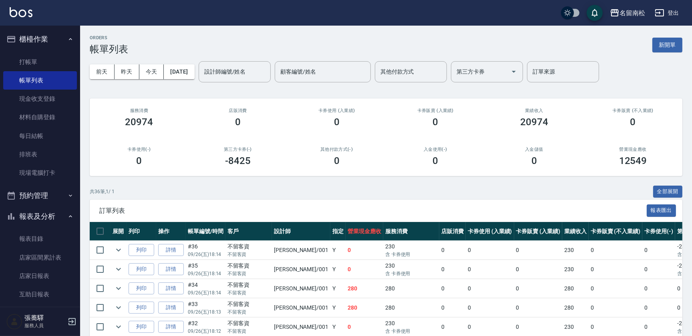
click at [62, 58] on link "打帳單" at bounding box center [40, 62] width 74 height 18
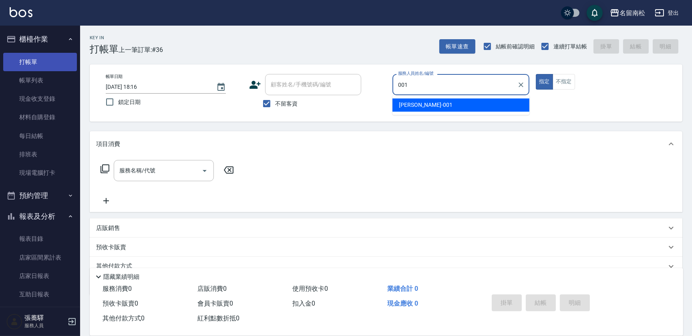
type input "[PERSON_NAME]-001"
type button "true"
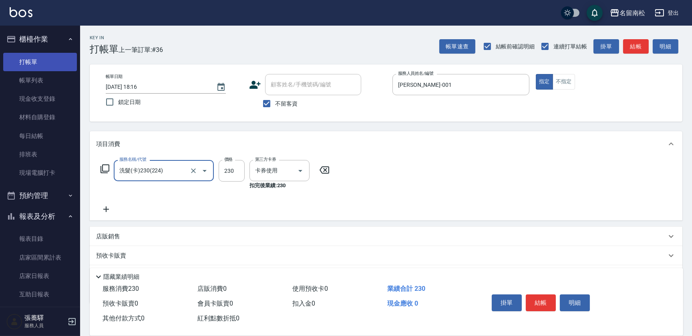
type input "洗髮(卡)230(224)"
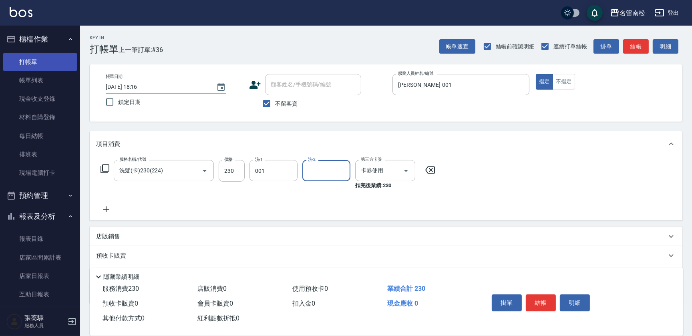
type input "[PERSON_NAME]-001"
click at [579, 299] on button "明細" at bounding box center [575, 303] width 30 height 17
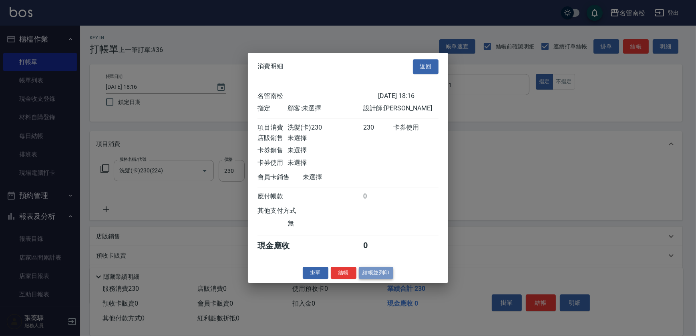
click at [360, 272] on button "結帳並列印" at bounding box center [376, 273] width 35 height 12
